Goal: Task Accomplishment & Management: Use online tool/utility

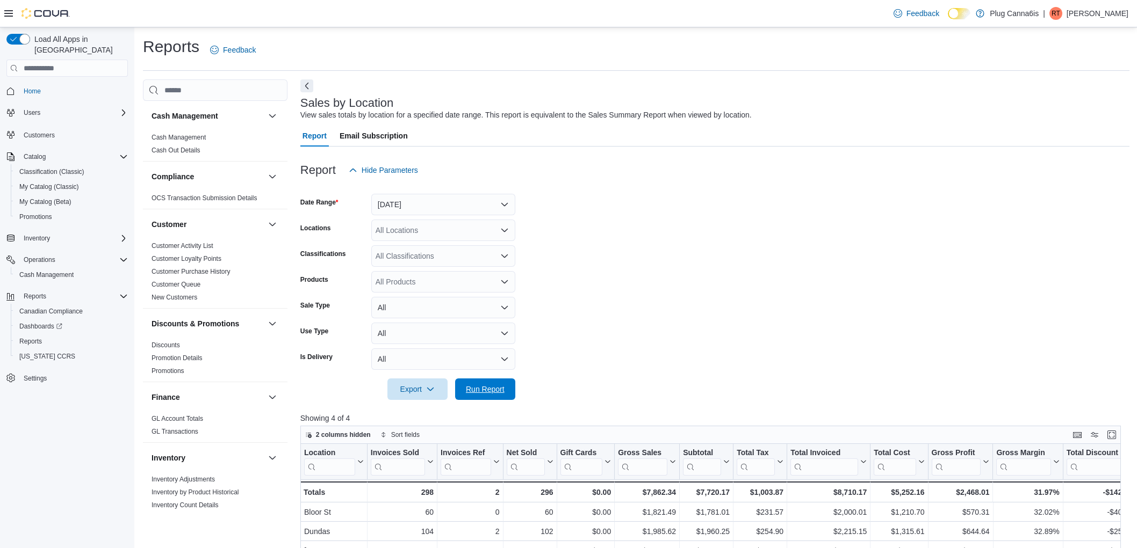
click at [474, 379] on span "Run Report" at bounding box center [484, 389] width 47 height 21
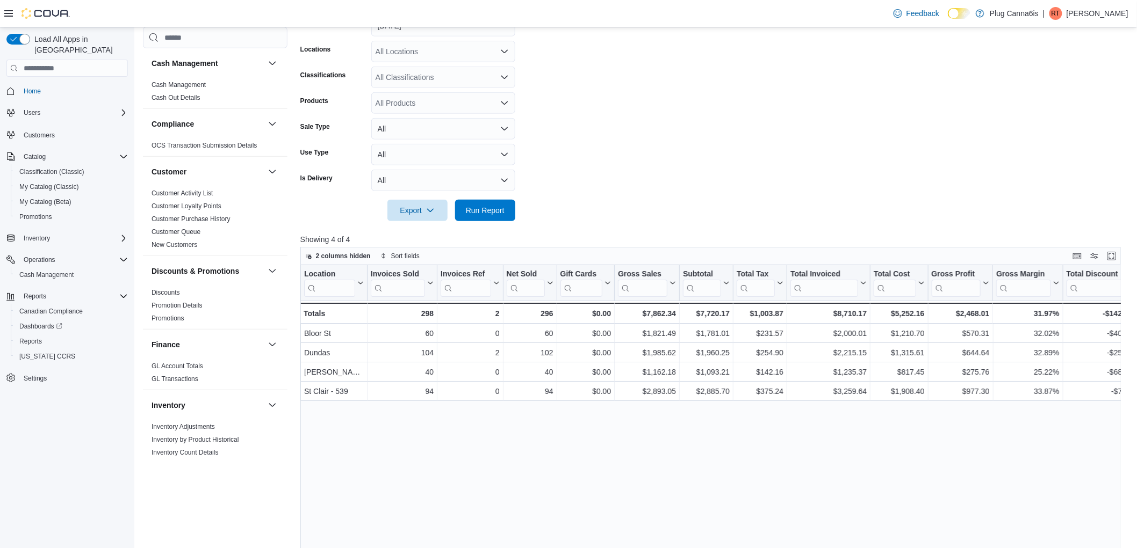
scroll to position [607, 0]
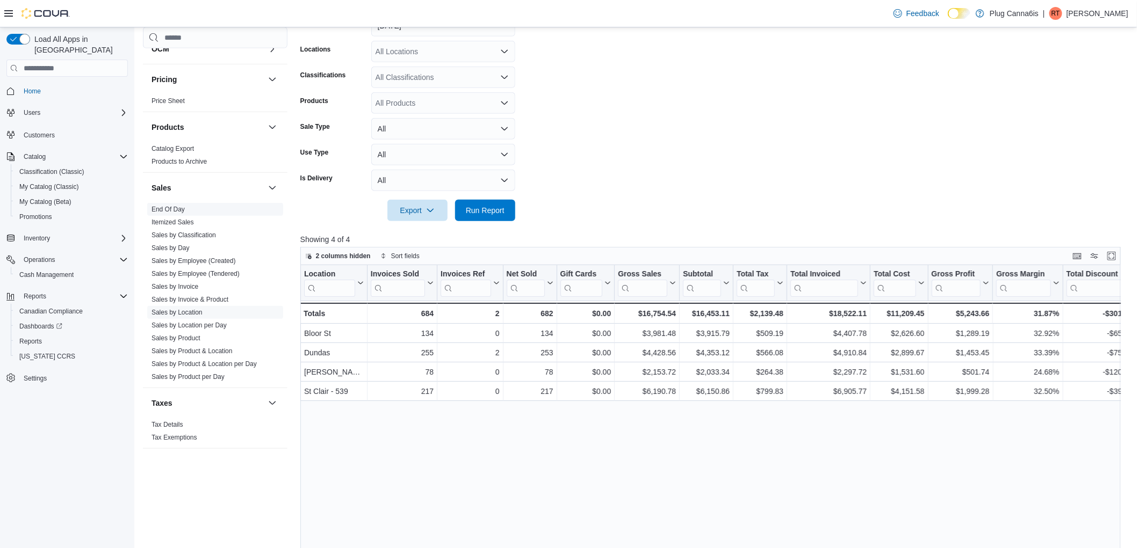
click at [176, 209] on link "End Of Day" at bounding box center [167, 210] width 33 height 8
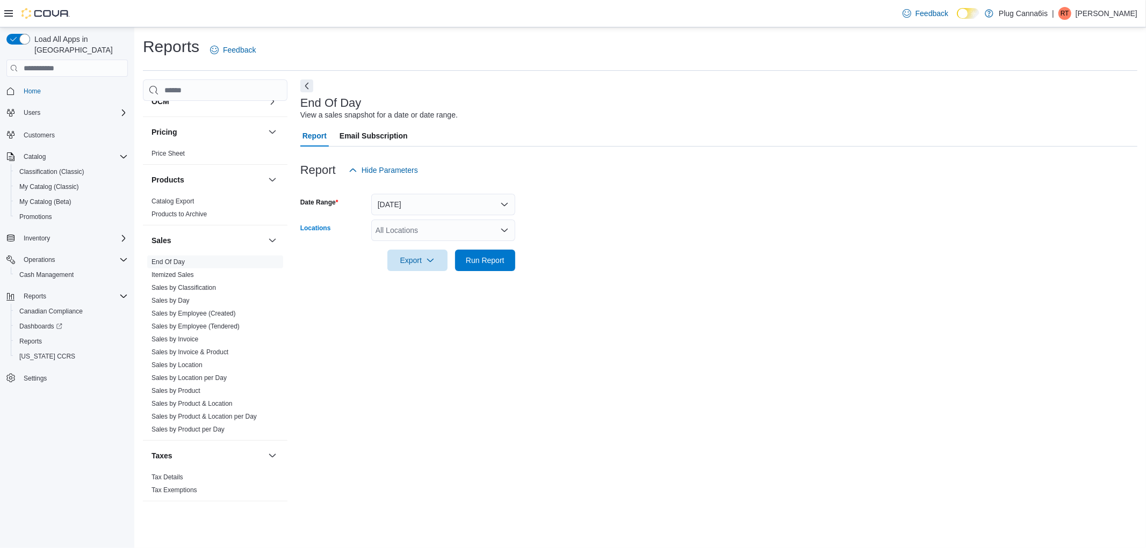
click at [415, 227] on div "All Locations" at bounding box center [443, 230] width 144 height 21
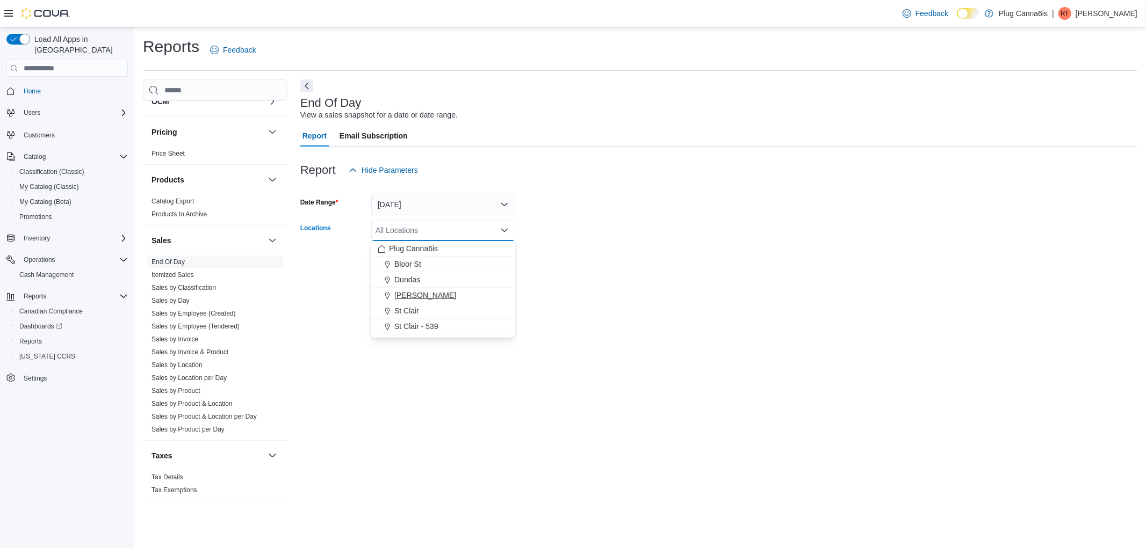
click at [420, 299] on span "[PERSON_NAME]" at bounding box center [425, 295] width 62 height 11
drag, startPoint x: 594, startPoint y: 291, endPoint x: 541, endPoint y: 284, distance: 53.1
click at [593, 291] on div "End Of Day View a sales snapshot for a date or date range. Report Email Subscri…" at bounding box center [718, 295] width 837 height 433
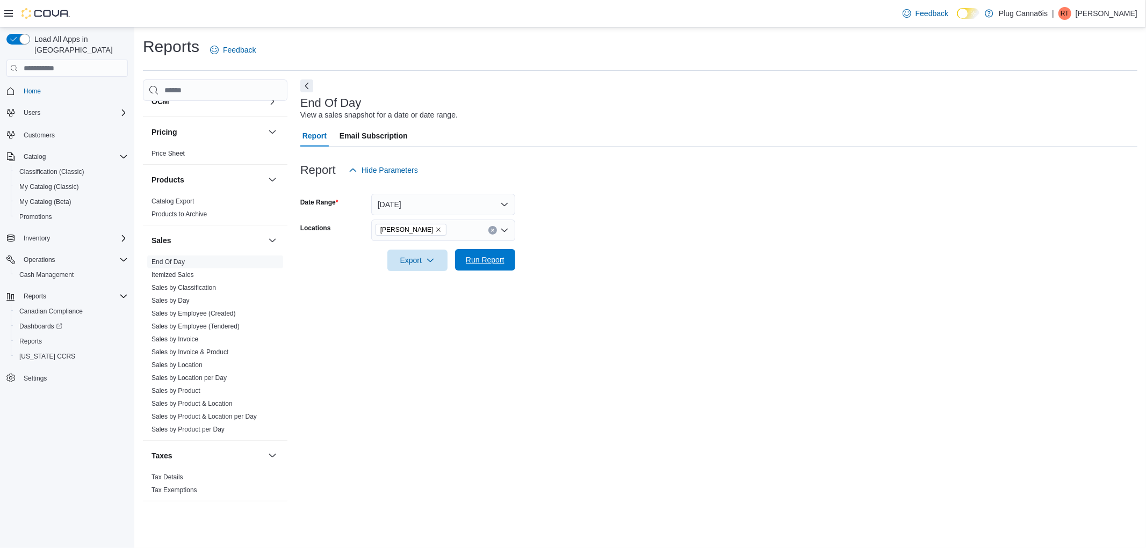
click at [498, 251] on span "Run Report" at bounding box center [484, 259] width 47 height 21
click at [422, 257] on icon "button" at bounding box center [426, 260] width 9 height 9
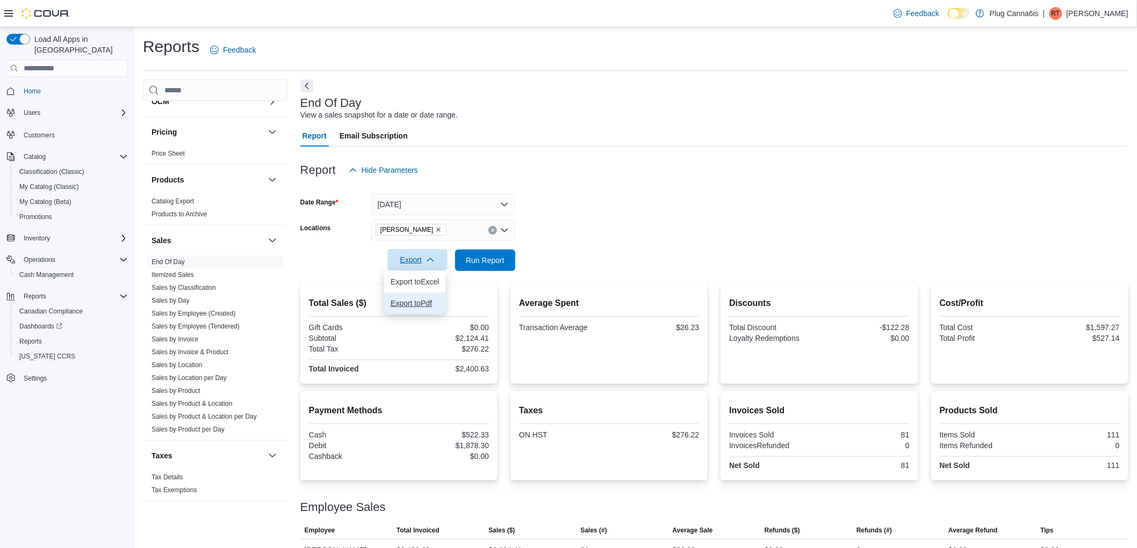
click at [425, 302] on span "Export to Pdf" at bounding box center [414, 303] width 48 height 9
